Goal: Task Accomplishment & Management: Use online tool/utility

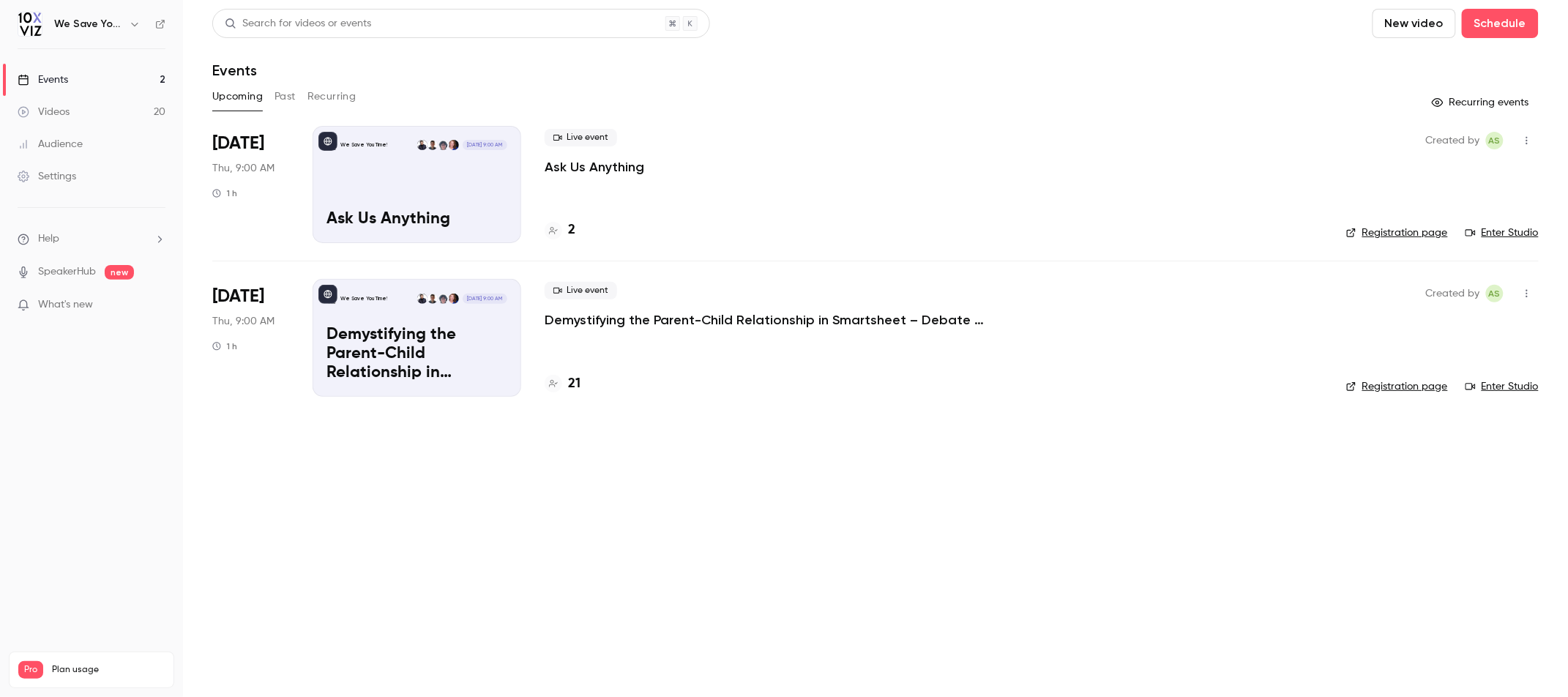
click at [612, 326] on p "Demystifying the Parent-Child Relationship in Smartsheet – Debate at the Dinner…" at bounding box center [764, 320] width 439 height 18
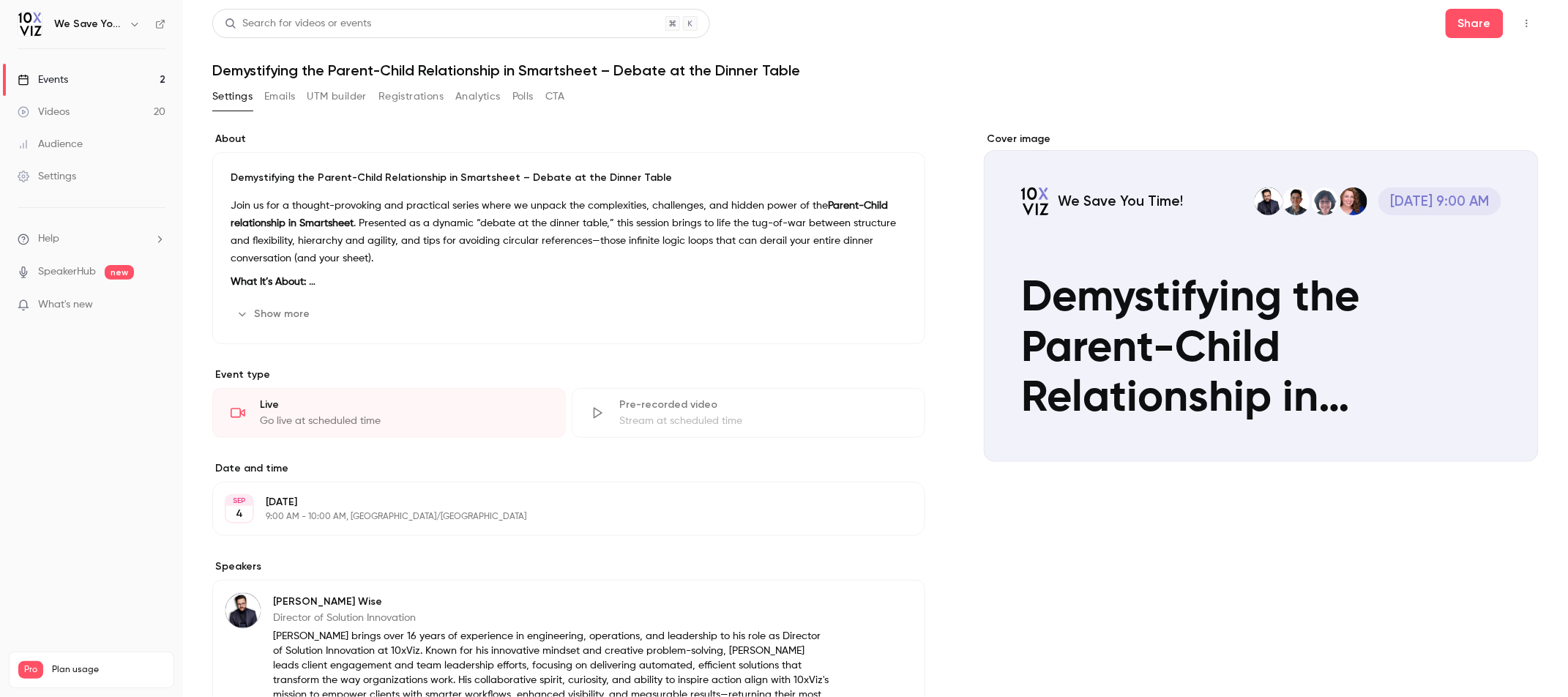
click at [354, 98] on button "UTM builder" at bounding box center [337, 97] width 59 height 24
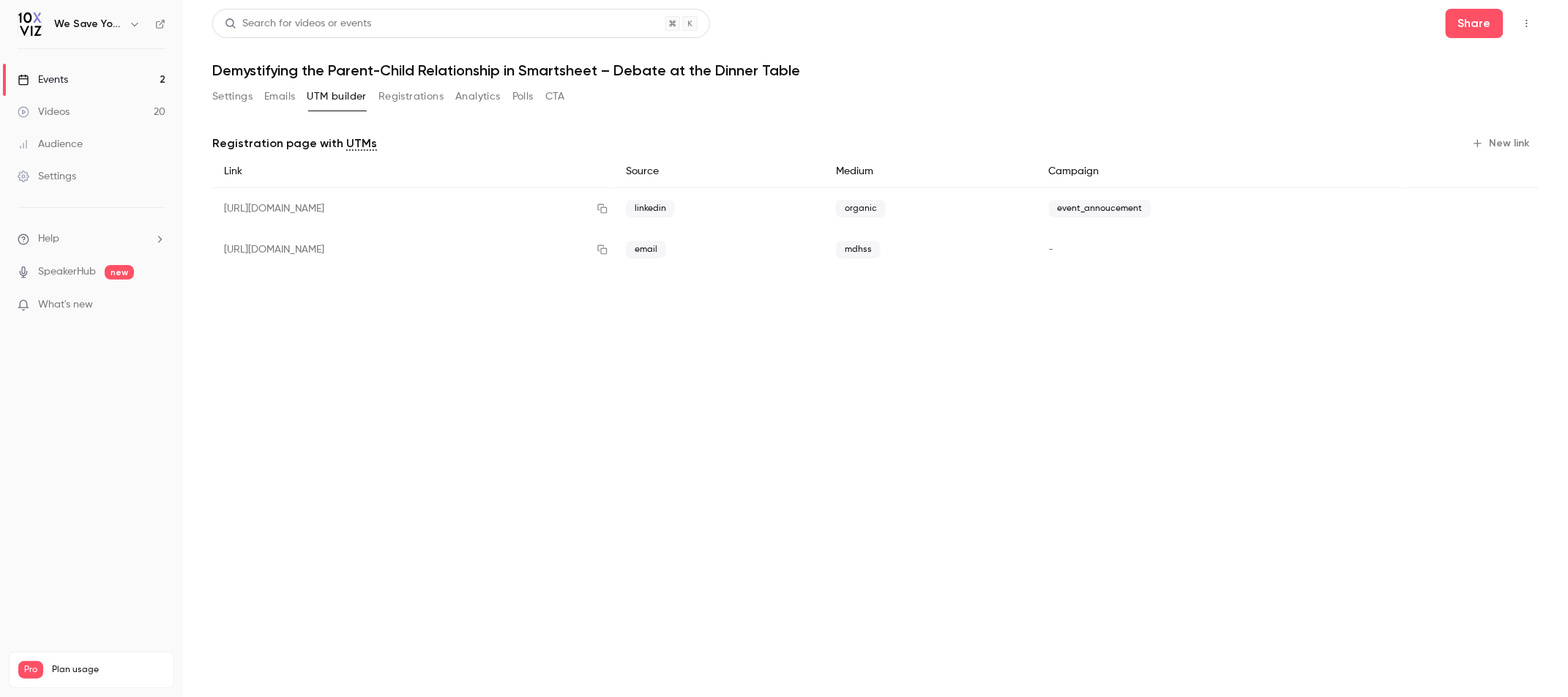
click at [1479, 147] on icon "button" at bounding box center [1478, 143] width 8 height 8
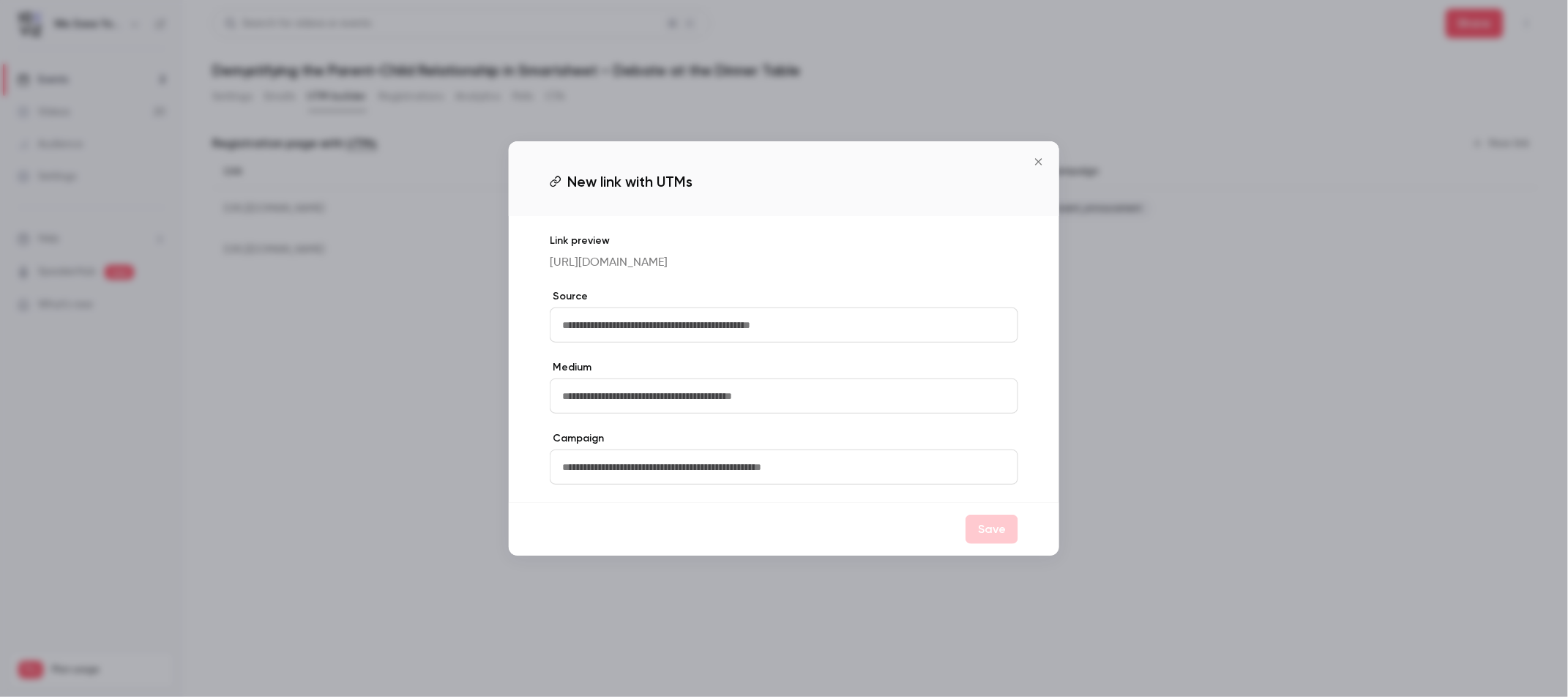
click at [848, 340] on input "text" at bounding box center [784, 325] width 468 height 35
type input "*****"
click at [742, 412] on input "text" at bounding box center [784, 395] width 468 height 35
type input "*******"
click at [996, 544] on button "Save" at bounding box center [991, 528] width 53 height 29
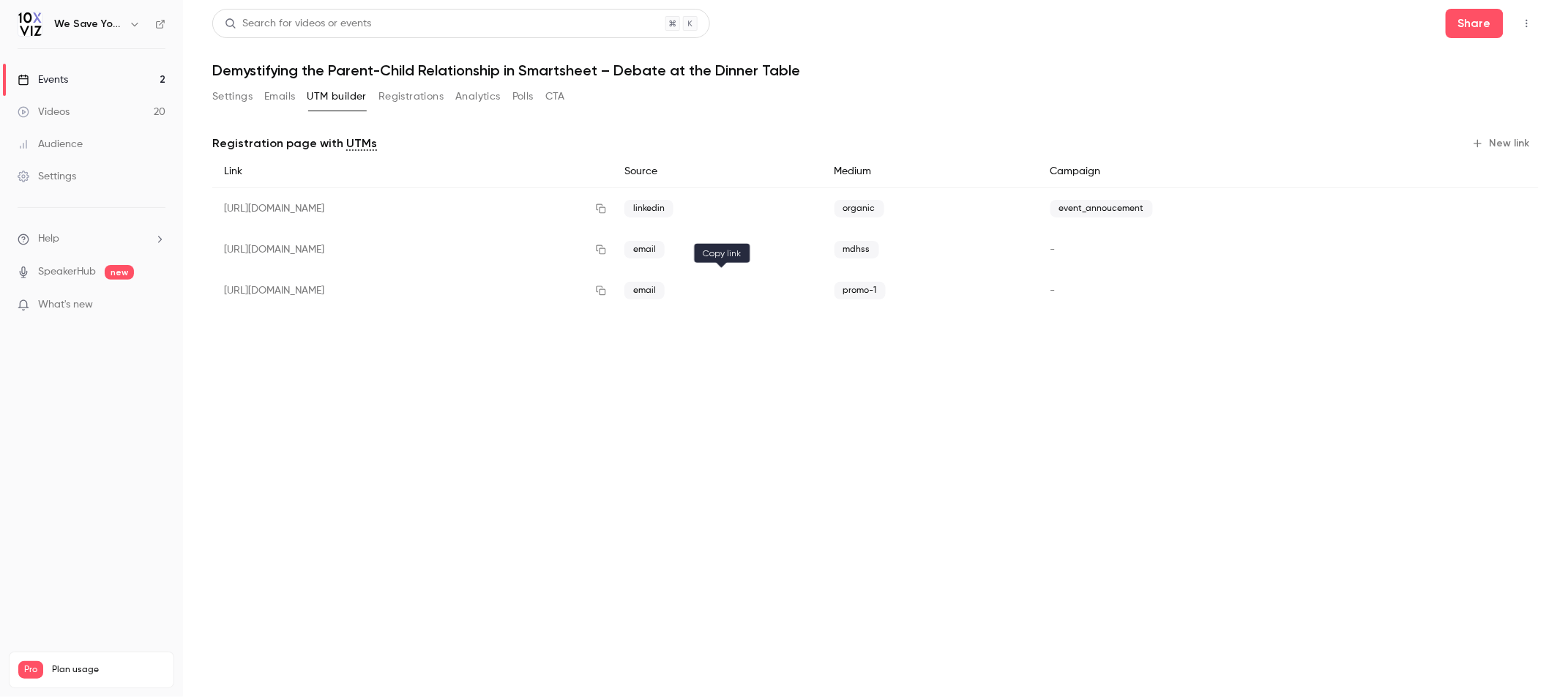
click at [606, 290] on icon "button" at bounding box center [601, 291] width 12 height 10
click at [243, 97] on button "Settings" at bounding box center [233, 97] width 40 height 24
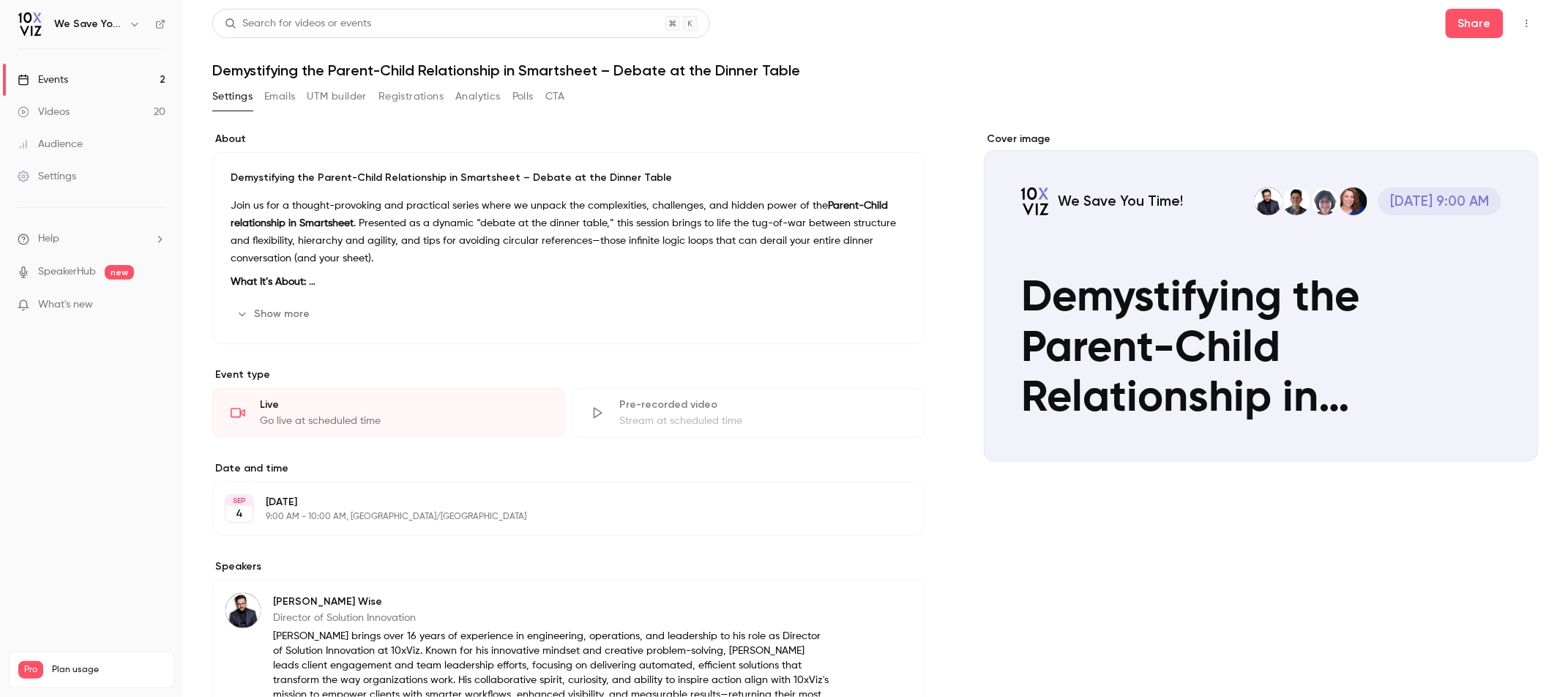
click at [253, 314] on button "Show more" at bounding box center [274, 314] width 88 height 24
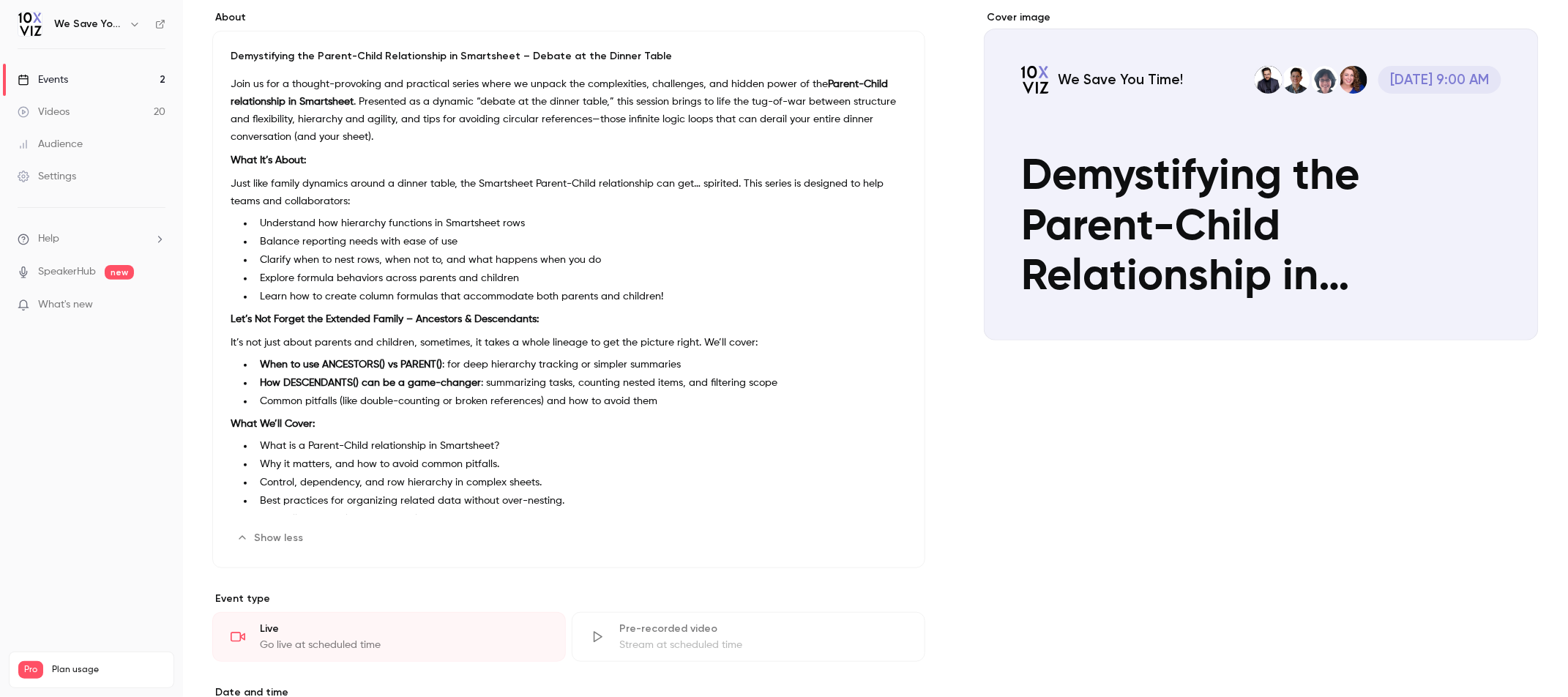
drag, startPoint x: 730, startPoint y: 500, endPoint x: 228, endPoint y: 58, distance: 668.9
click at [228, 58] on div "Demystifying the Parent-Child Relationship in Smartsheet – Debate at the Dinner…" at bounding box center [568, 299] width 713 height 537
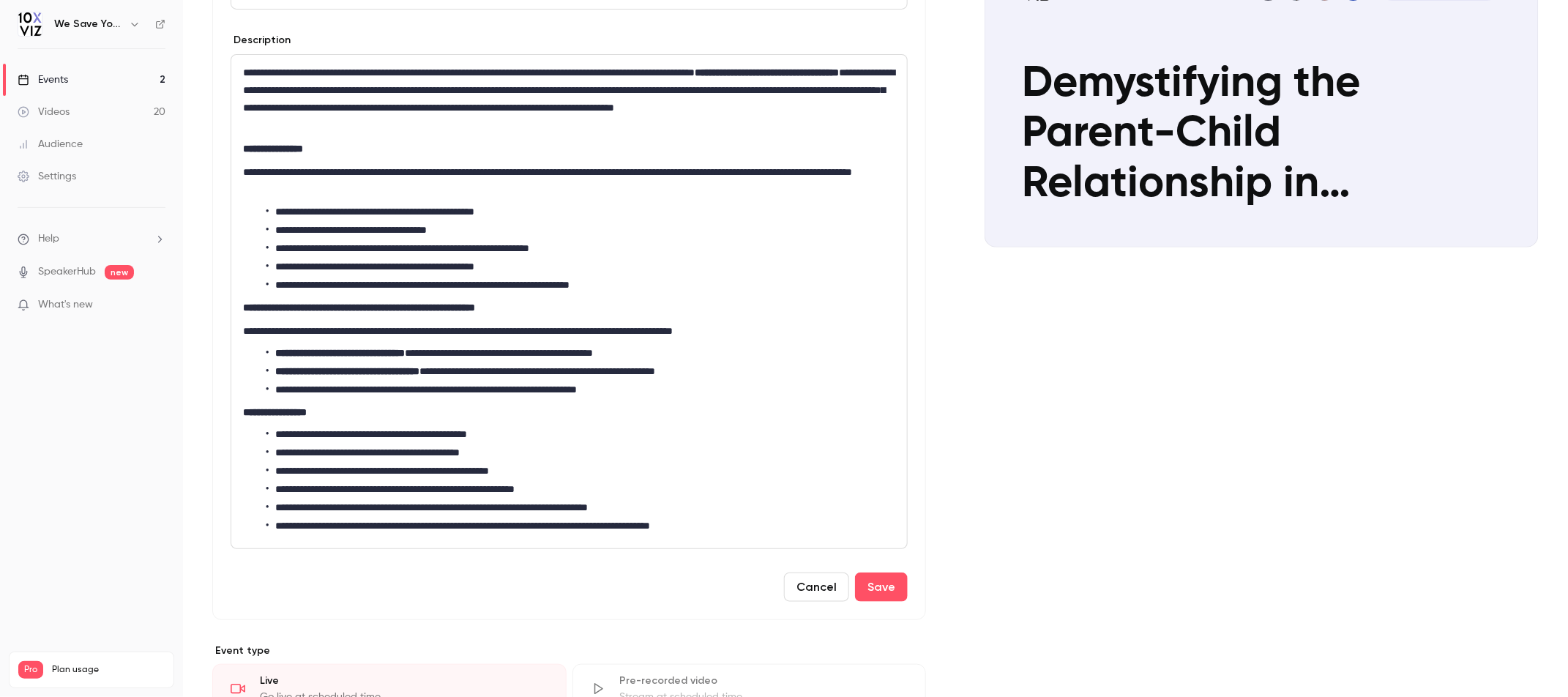
scroll to position [222, 0]
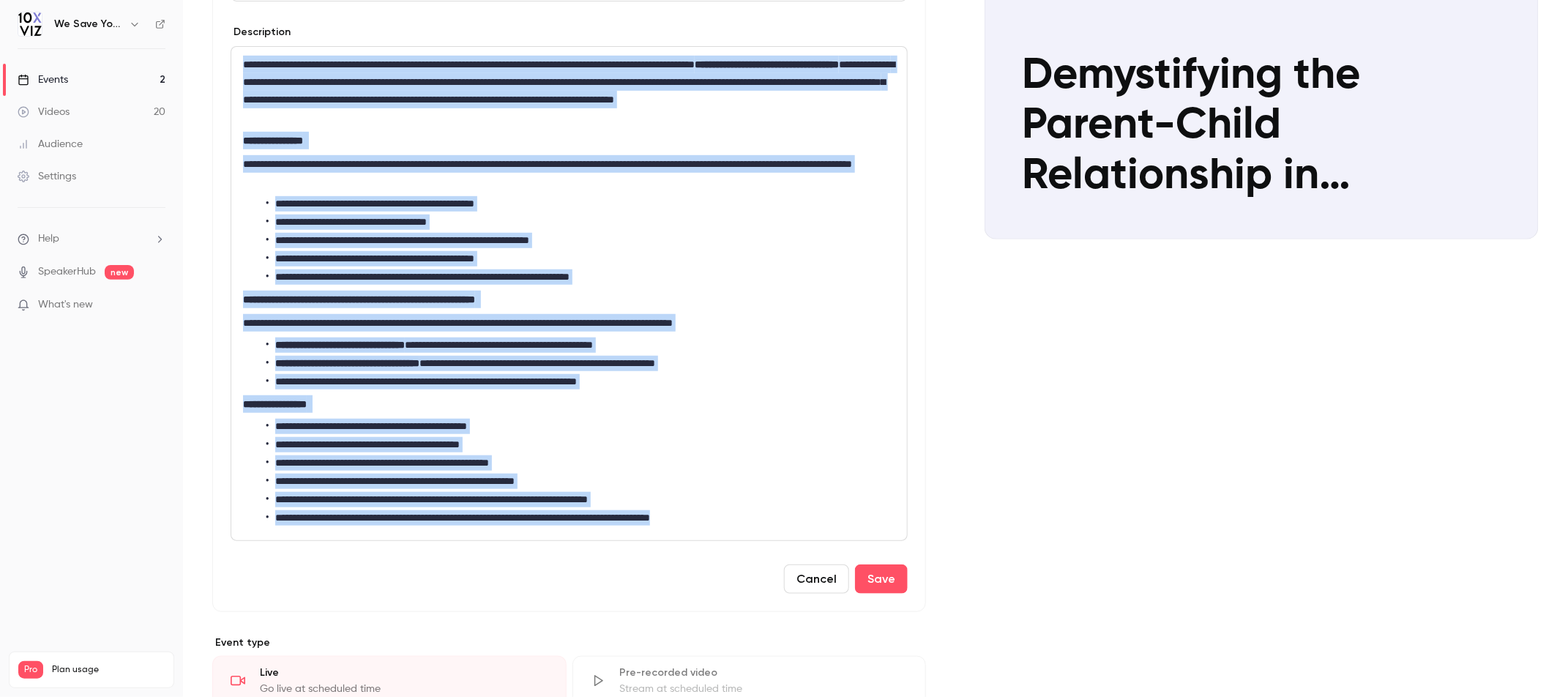
drag, startPoint x: 762, startPoint y: 513, endPoint x: 230, endPoint y: 47, distance: 707.2
click at [230, 47] on section "**********" at bounding box center [568, 294] width 677 height 495
click at [802, 584] on button "Cancel" at bounding box center [817, 578] width 65 height 29
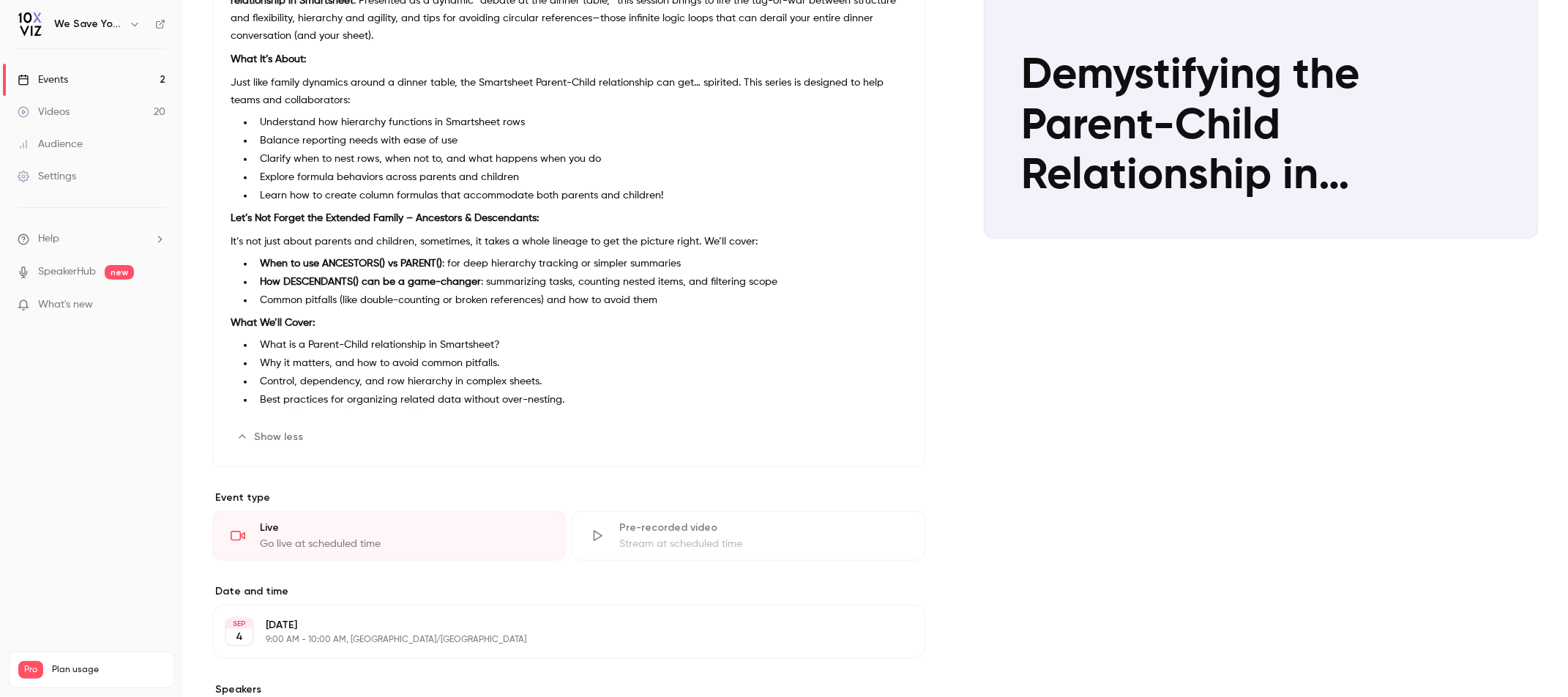
scroll to position [0, 0]
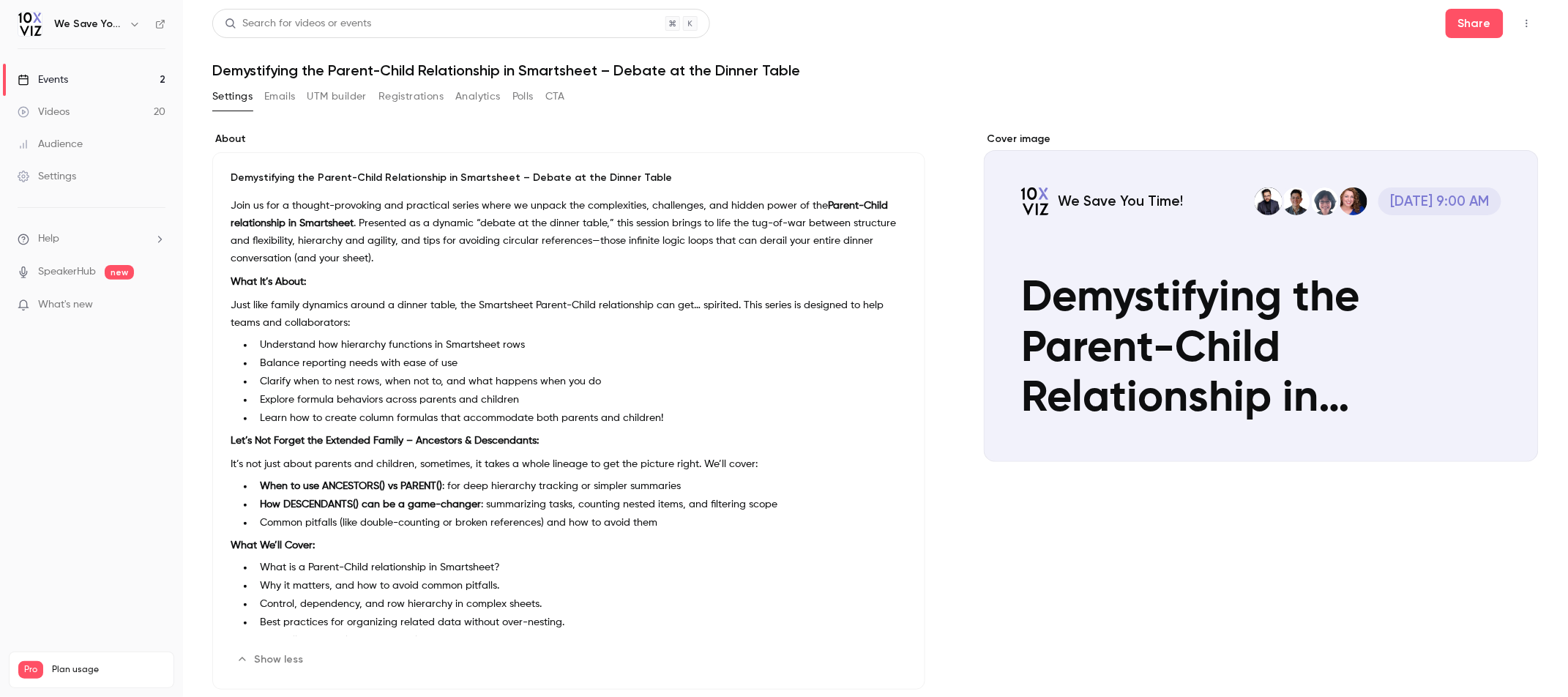
click at [280, 94] on button "Emails" at bounding box center [279, 97] width 30 height 24
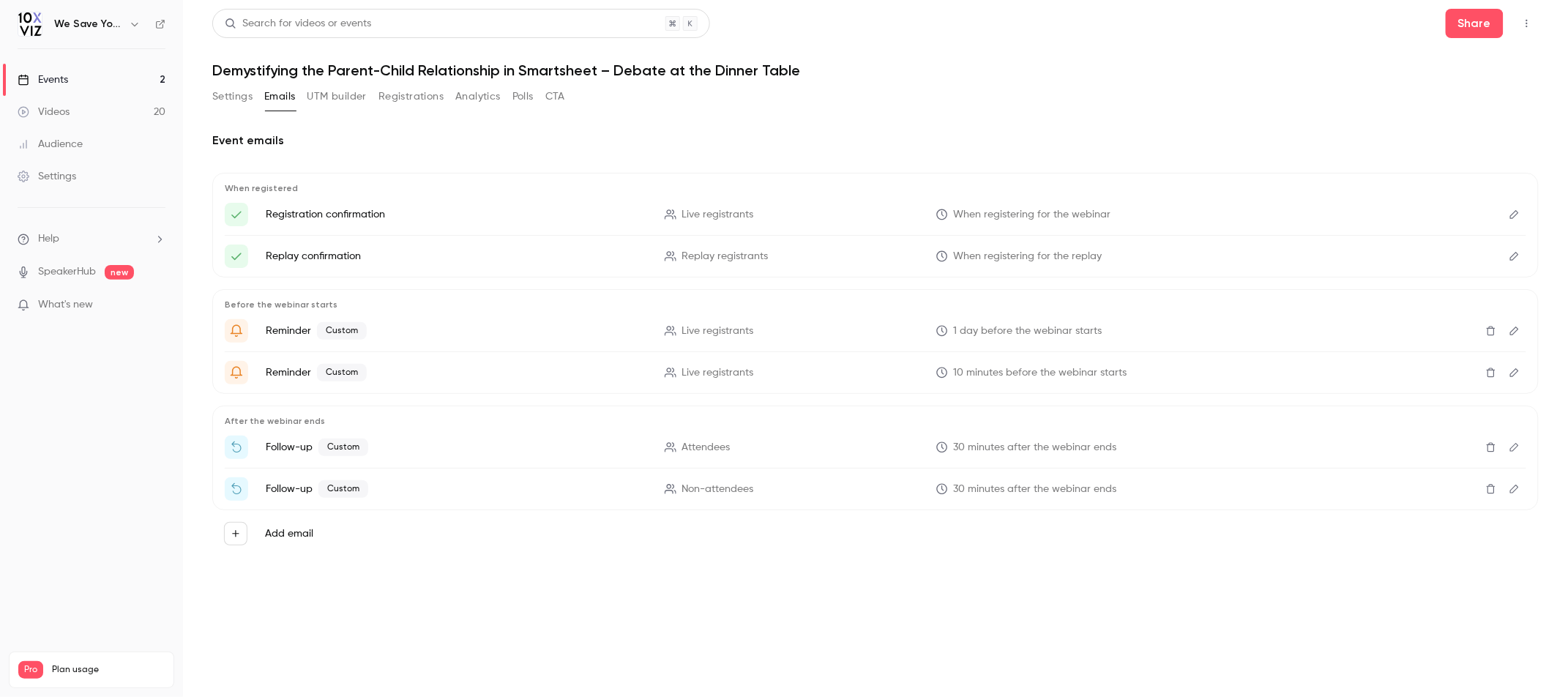
click at [320, 92] on button "UTM builder" at bounding box center [337, 97] width 59 height 24
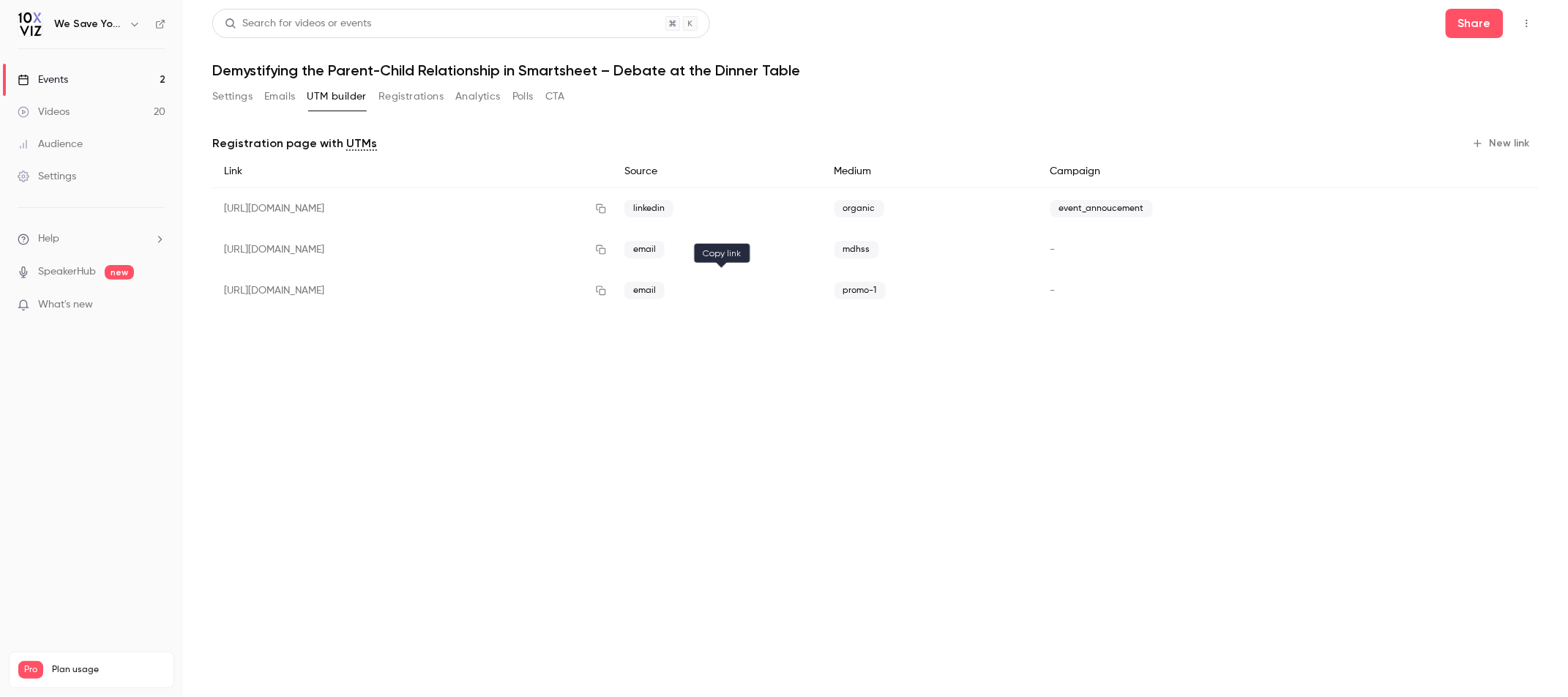
click at [612, 294] on button "button" at bounding box center [601, 291] width 24 height 24
click at [237, 99] on button "Settings" at bounding box center [233, 97] width 40 height 24
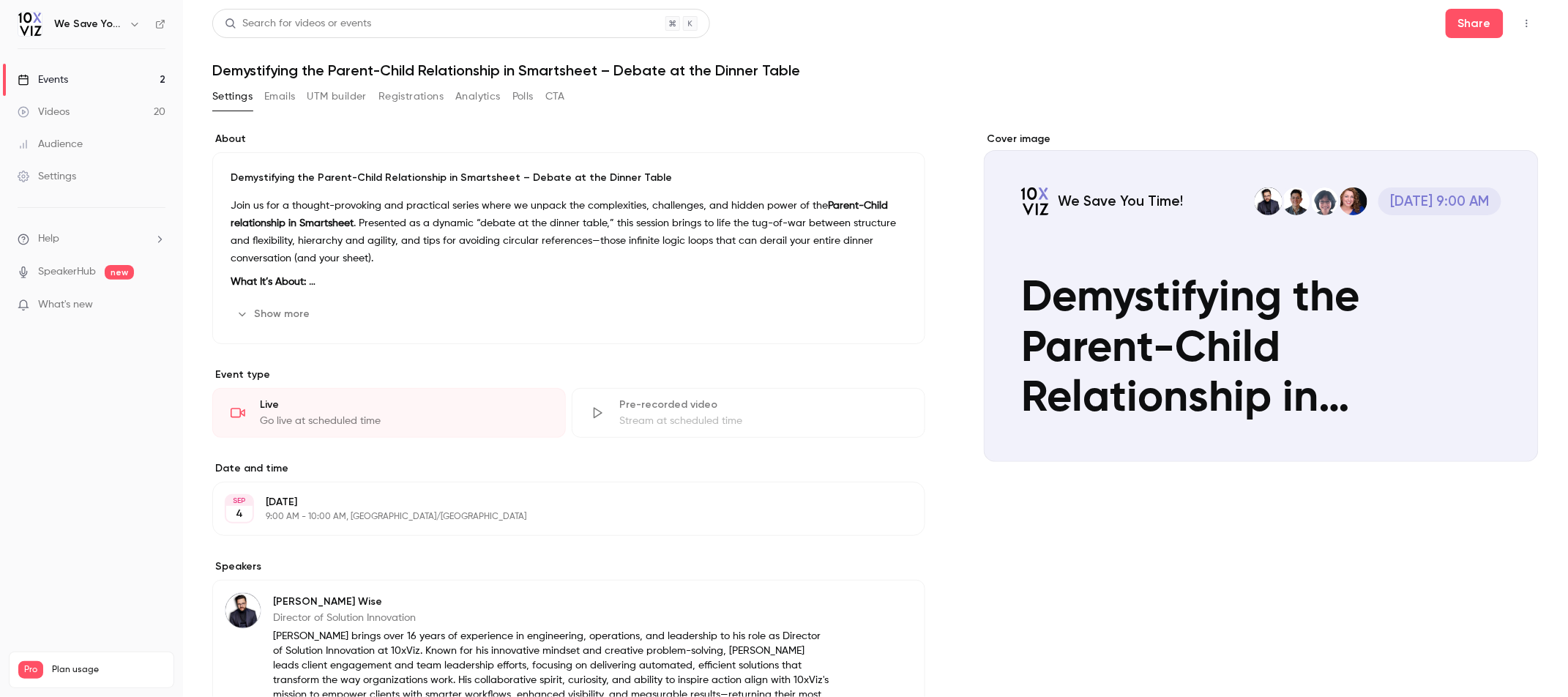
click at [276, 100] on button "Emails" at bounding box center [279, 97] width 30 height 24
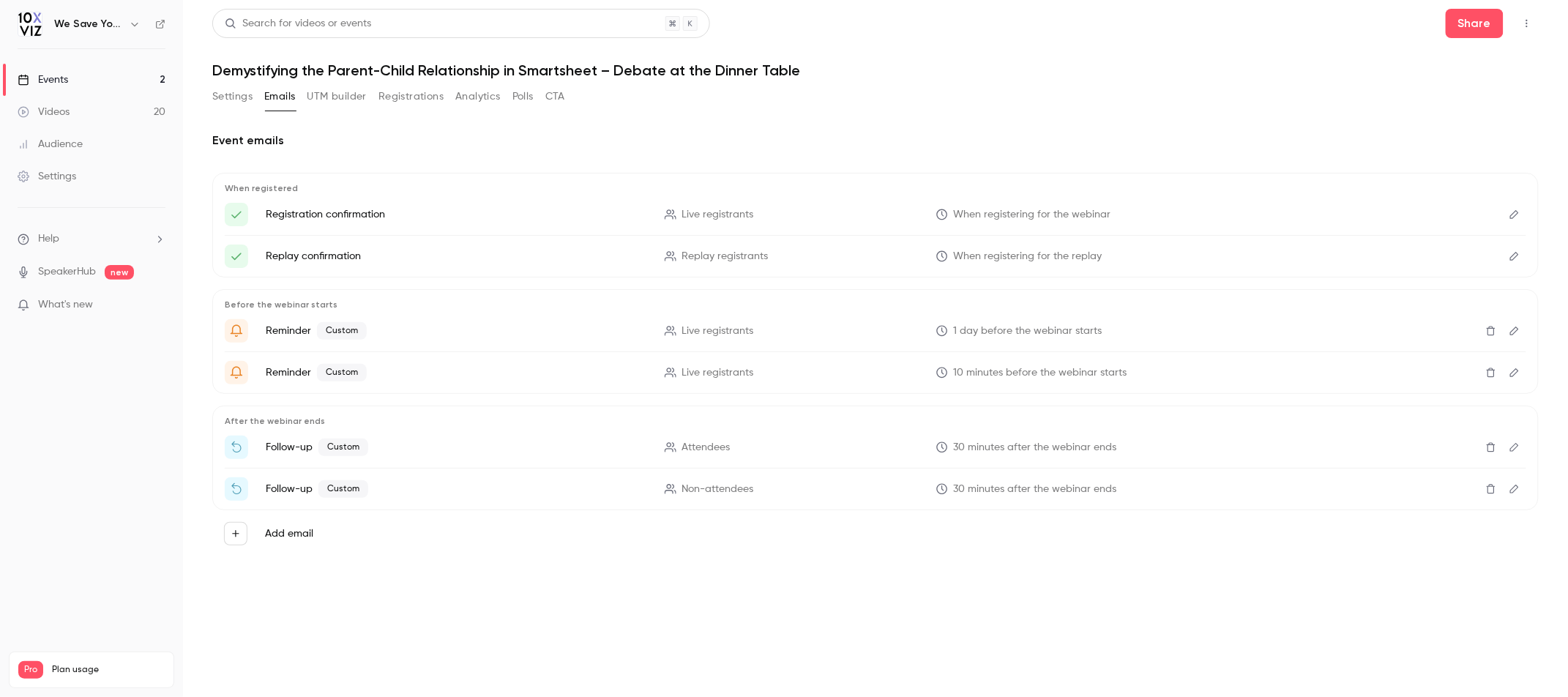
click at [339, 100] on button "UTM builder" at bounding box center [337, 97] width 59 height 24
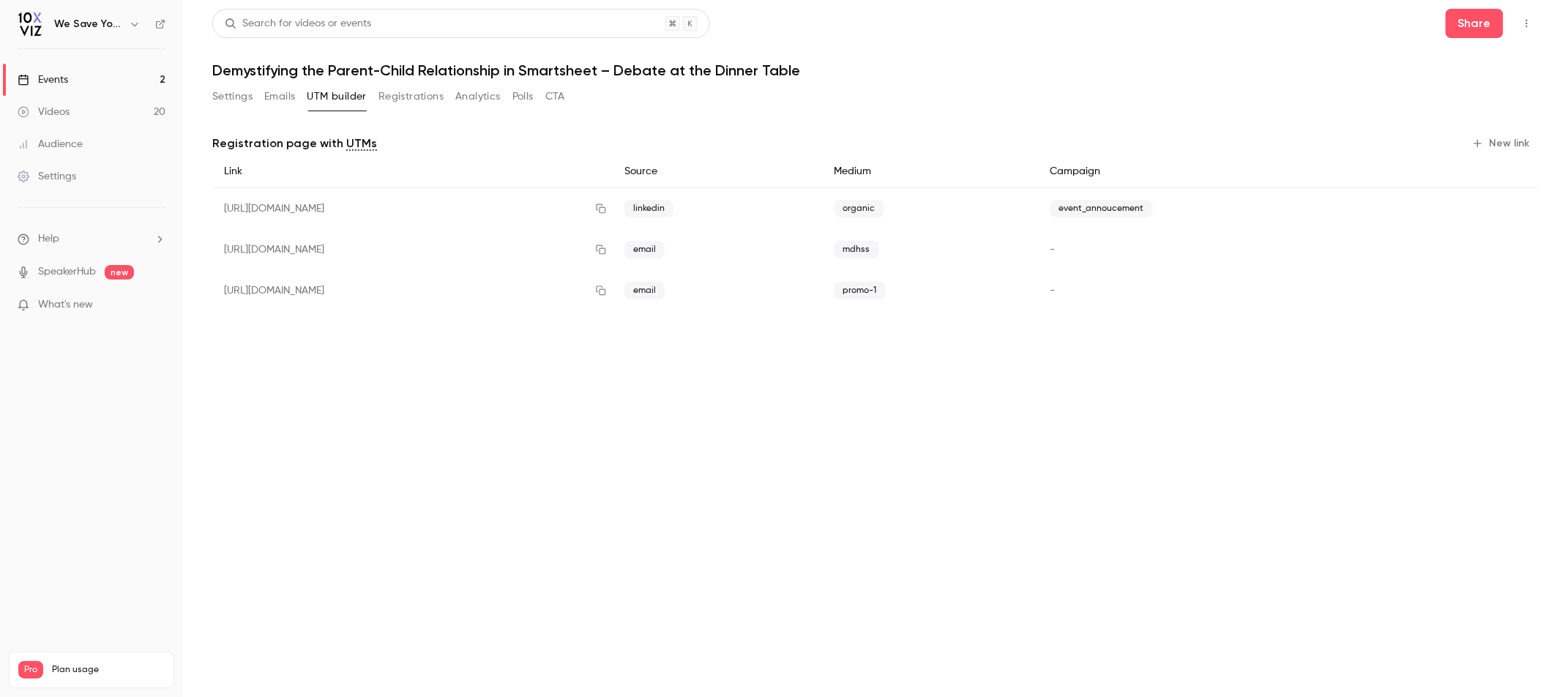
click at [1485, 145] on button "New link" at bounding box center [1503, 143] width 73 height 24
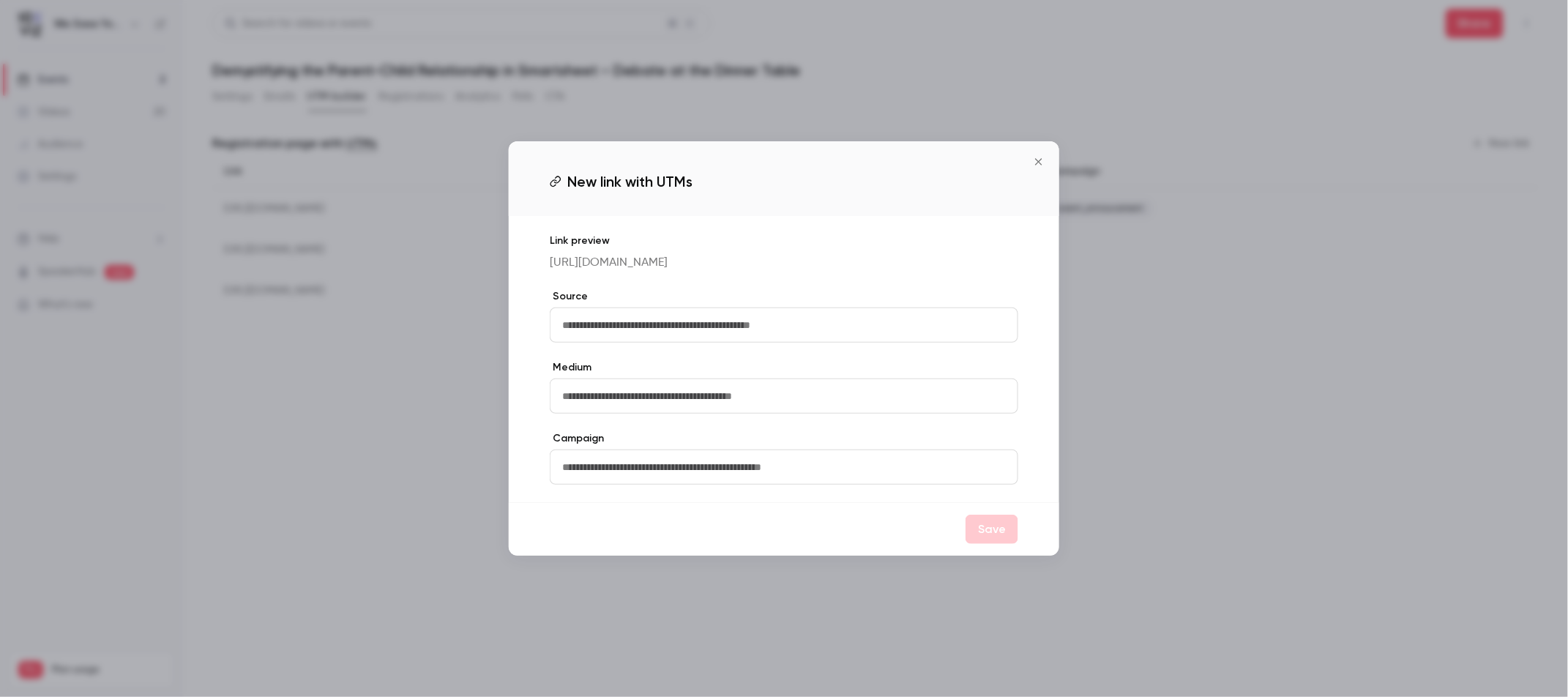
click at [673, 337] on input "text" at bounding box center [784, 325] width 468 height 35
type input "*****"
click at [625, 405] on input "text" at bounding box center [784, 395] width 468 height 35
type input "*******"
click at [985, 544] on button "Save" at bounding box center [991, 528] width 53 height 29
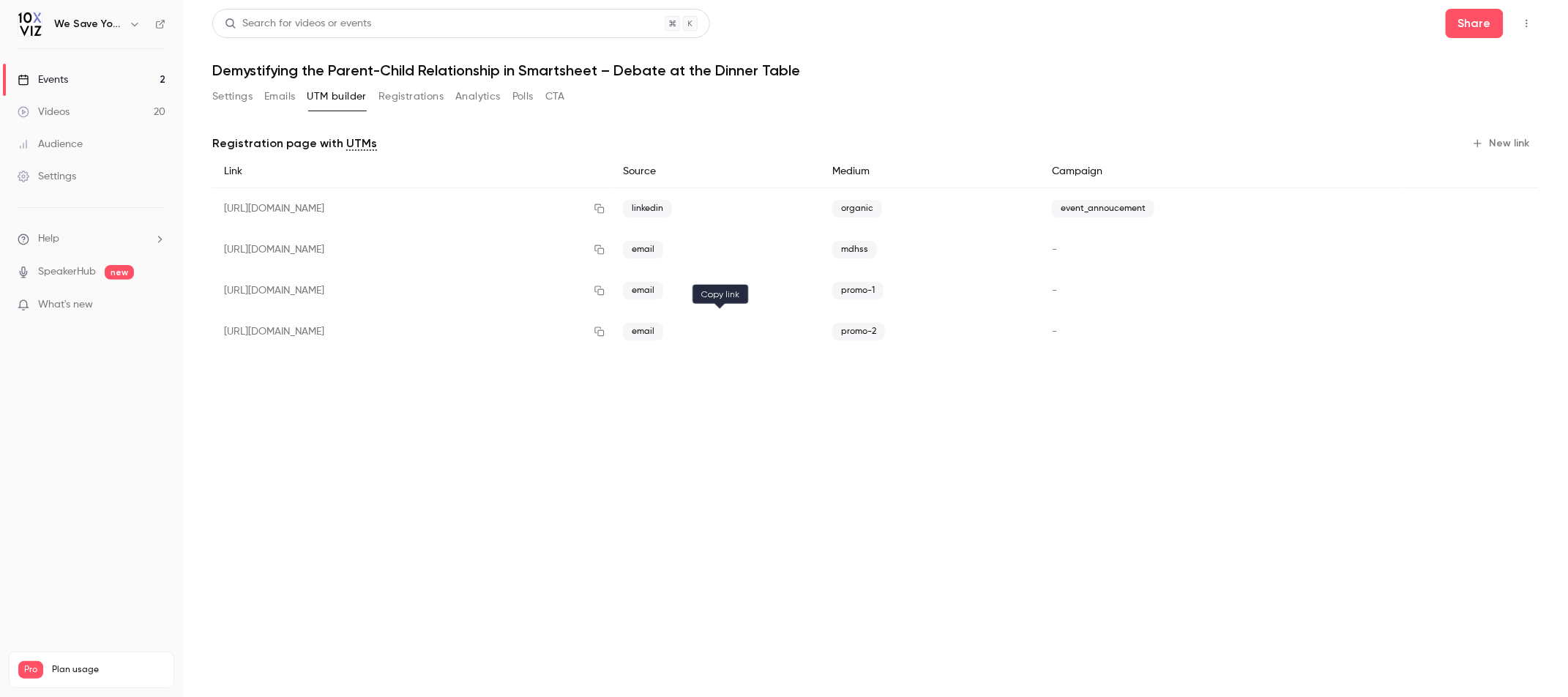
click at [605, 331] on icon "button" at bounding box center [600, 331] width 10 height 10
click at [234, 100] on button "Settings" at bounding box center [233, 97] width 40 height 24
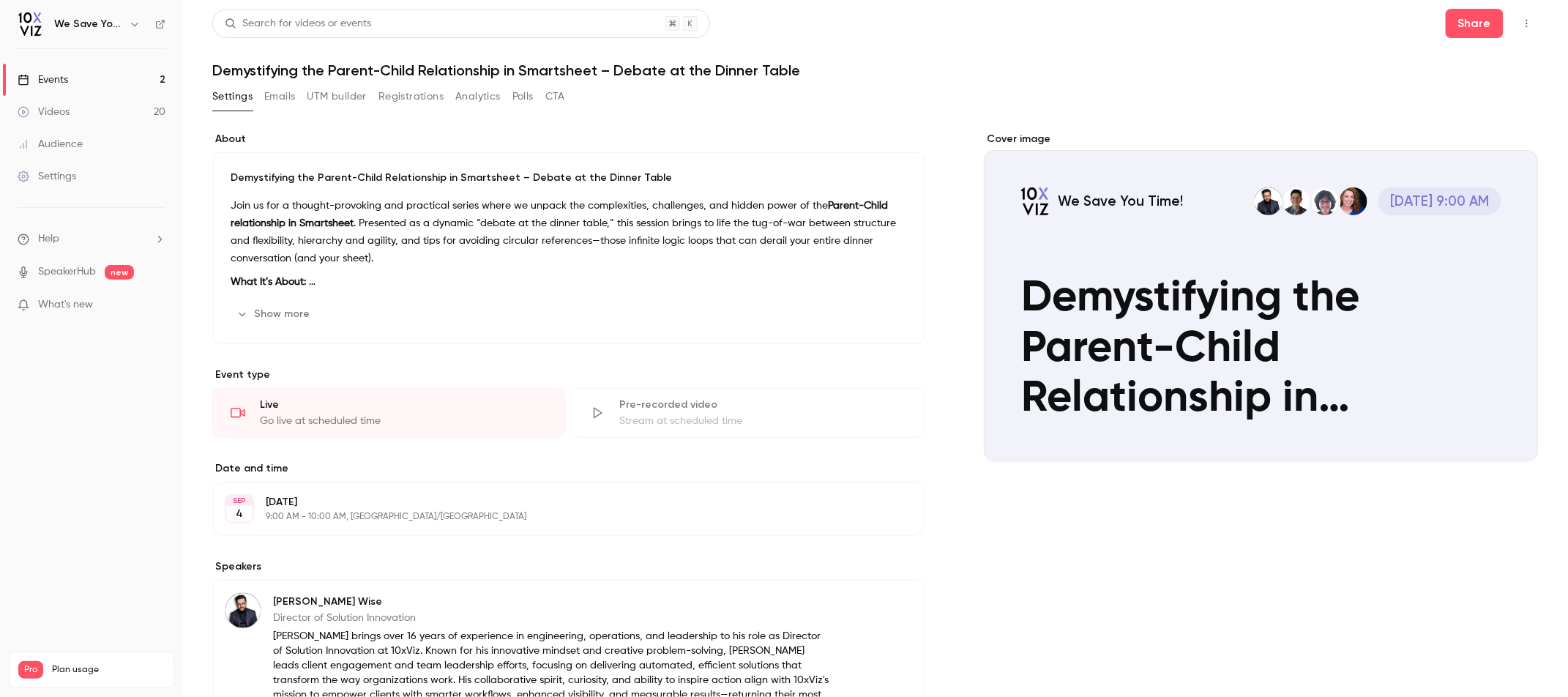
click at [283, 317] on button "Show more" at bounding box center [274, 314] width 88 height 24
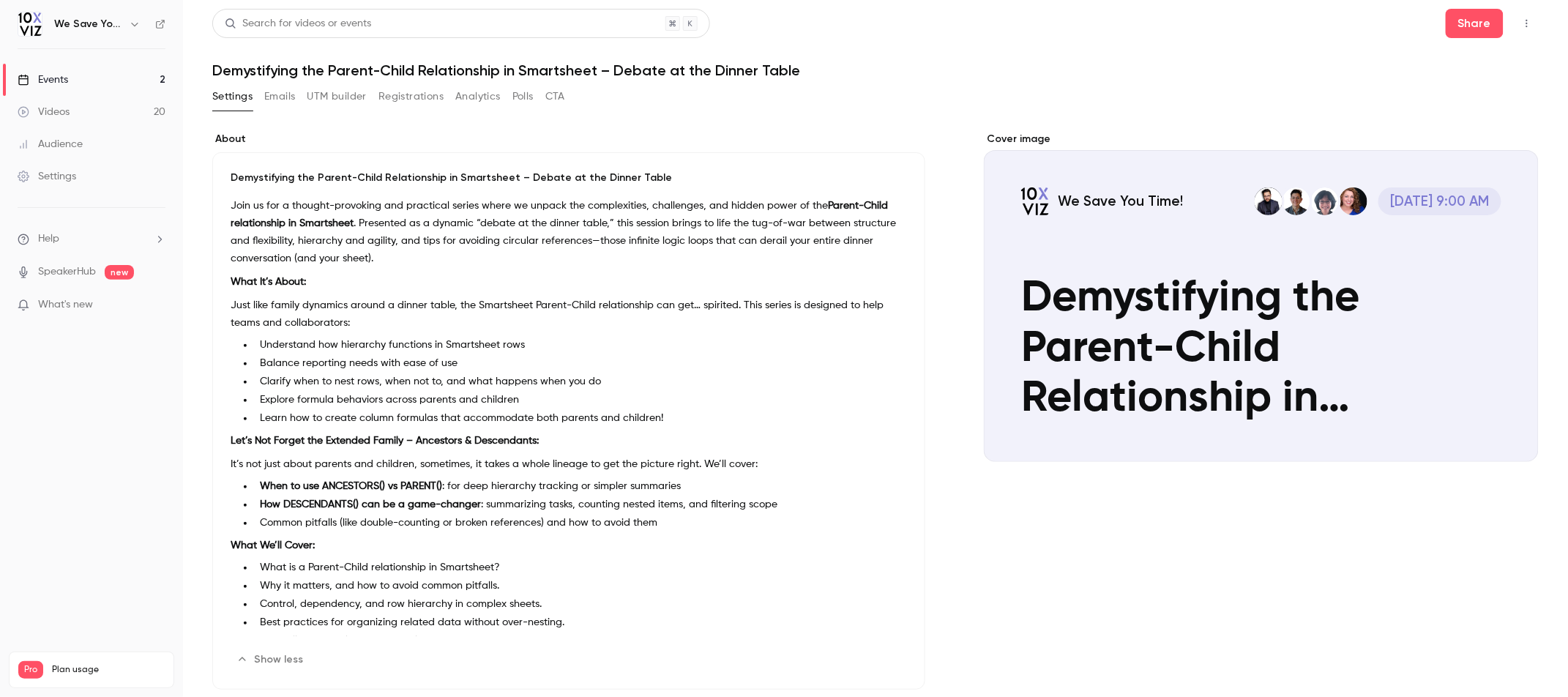
click at [335, 102] on button "UTM builder" at bounding box center [337, 97] width 59 height 24
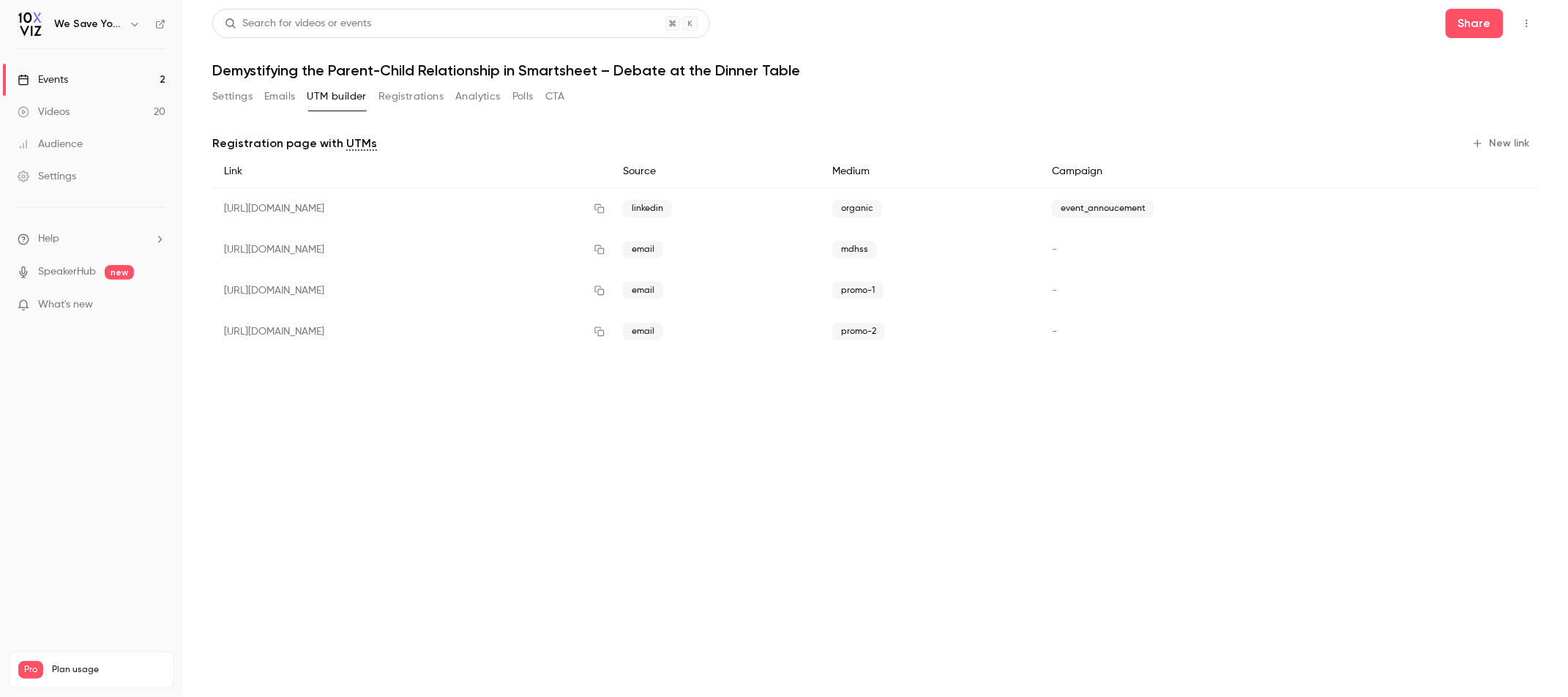
click at [1498, 137] on button "New link" at bounding box center [1503, 143] width 73 height 24
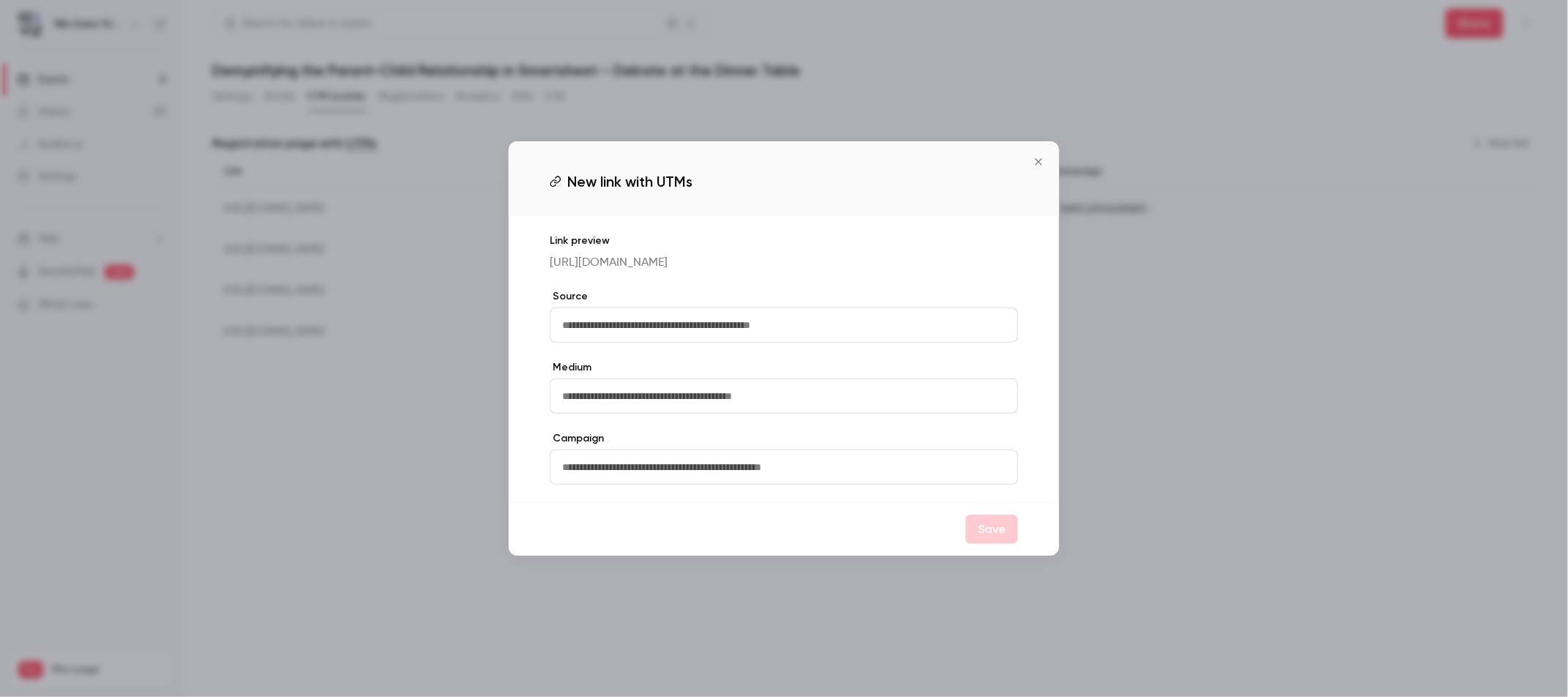
click at [762, 332] on input "text" at bounding box center [784, 325] width 468 height 35
type input "*****"
click at [731, 411] on input "text" at bounding box center [784, 395] width 468 height 35
type input "*******"
click at [985, 543] on button "Save" at bounding box center [991, 528] width 53 height 29
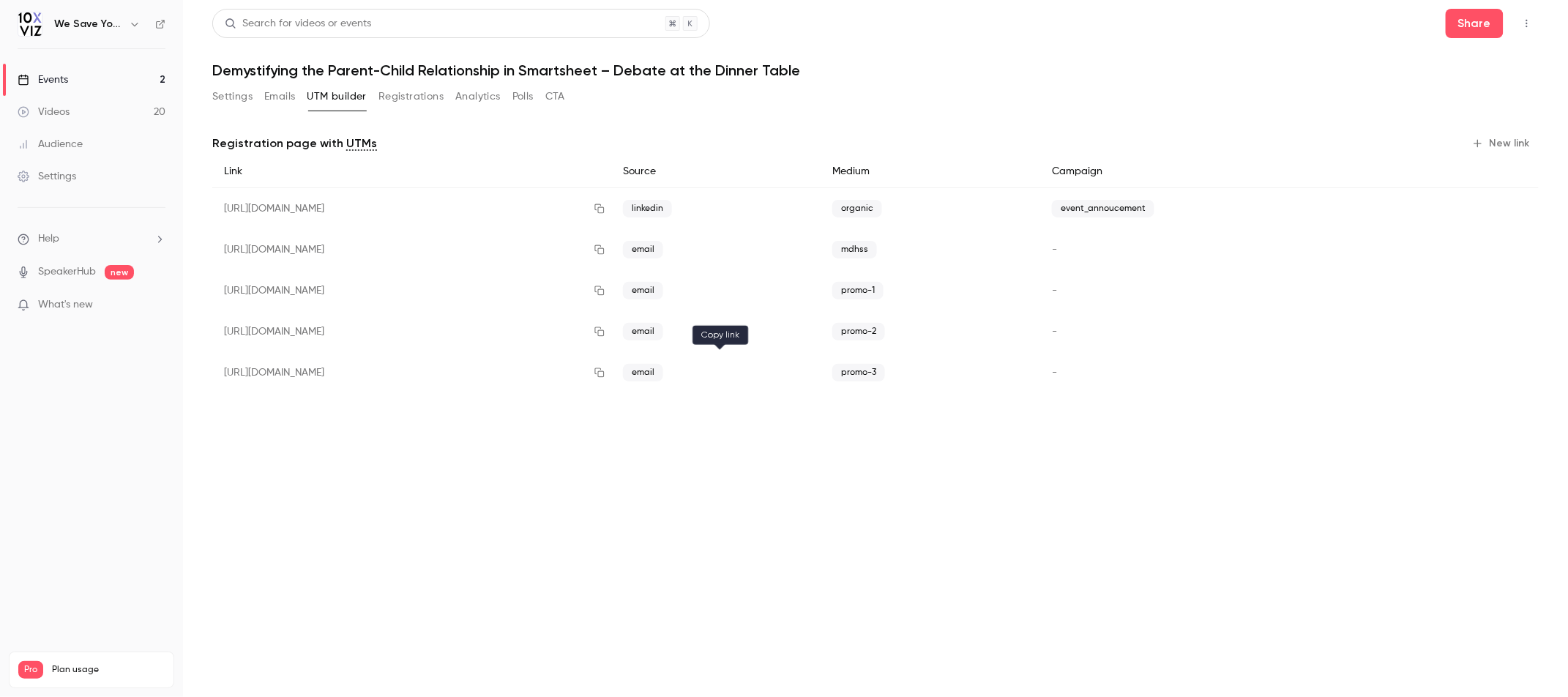
click at [606, 369] on icon "button" at bounding box center [600, 372] width 12 height 10
